Goal: Find specific page/section: Find specific page/section

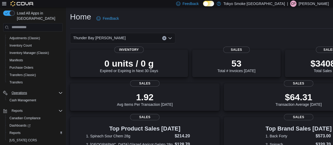
scroll to position [72, 0]
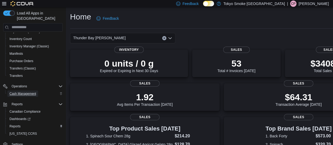
click at [27, 92] on span "Cash Management" at bounding box center [22, 94] width 27 height 4
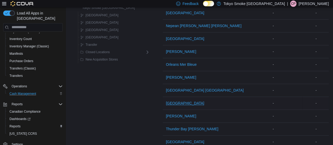
scroll to position [343, 0]
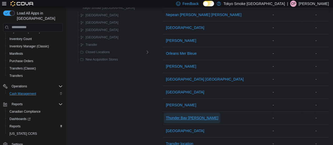
click at [171, 115] on span "Thunder Bay [PERSON_NAME]" at bounding box center [192, 117] width 52 height 5
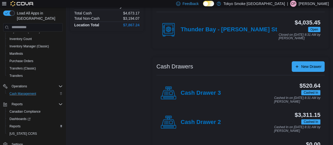
click at [179, 122] on div "Cash Drawer 2" at bounding box center [191, 123] width 60 height 16
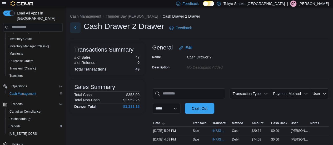
click at [77, 28] on button "Next" at bounding box center [75, 27] width 11 height 11
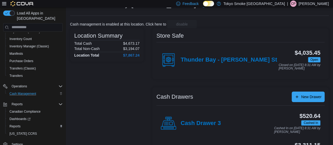
scroll to position [53, 0]
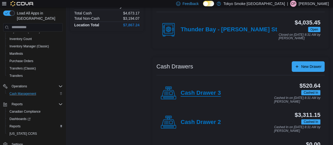
click at [201, 91] on h4 "Cash Drawer 3" at bounding box center [201, 93] width 40 height 7
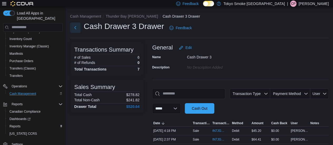
click at [72, 27] on button "Next" at bounding box center [75, 27] width 11 height 11
